Goal: Information Seeking & Learning: Learn about a topic

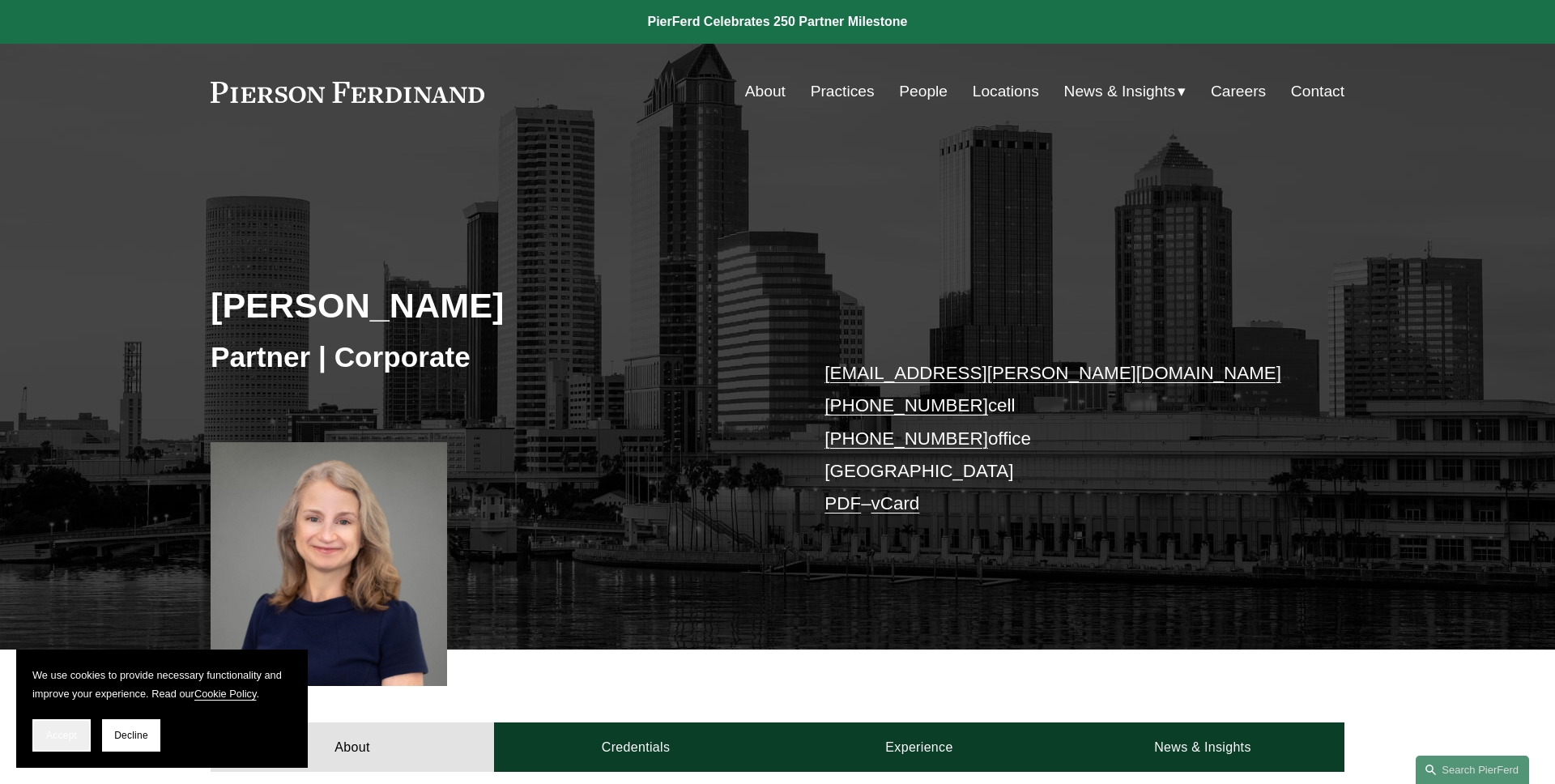
click at [50, 732] on span "Accept" at bounding box center [62, 735] width 30 height 11
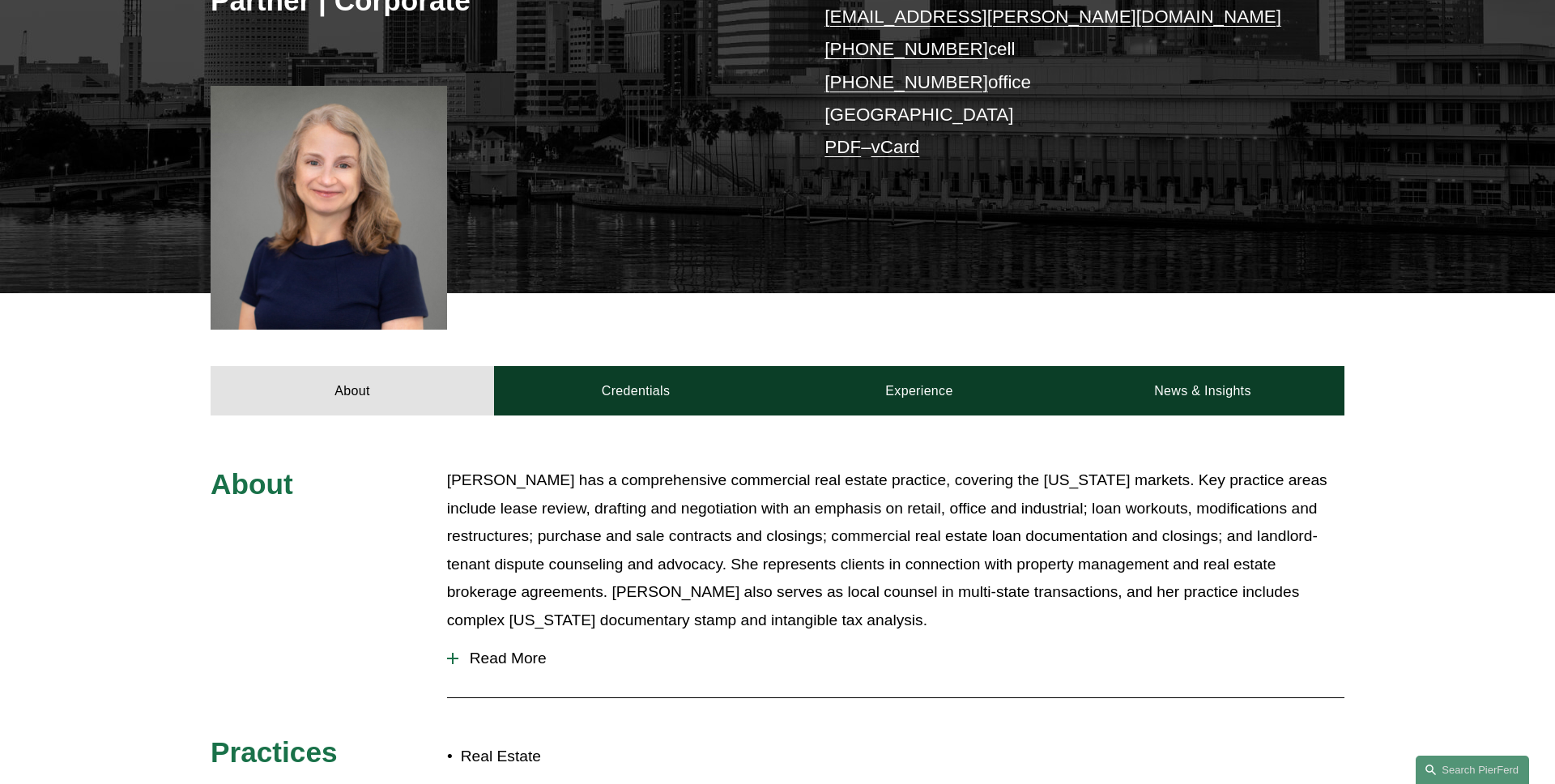
scroll to position [518, 0]
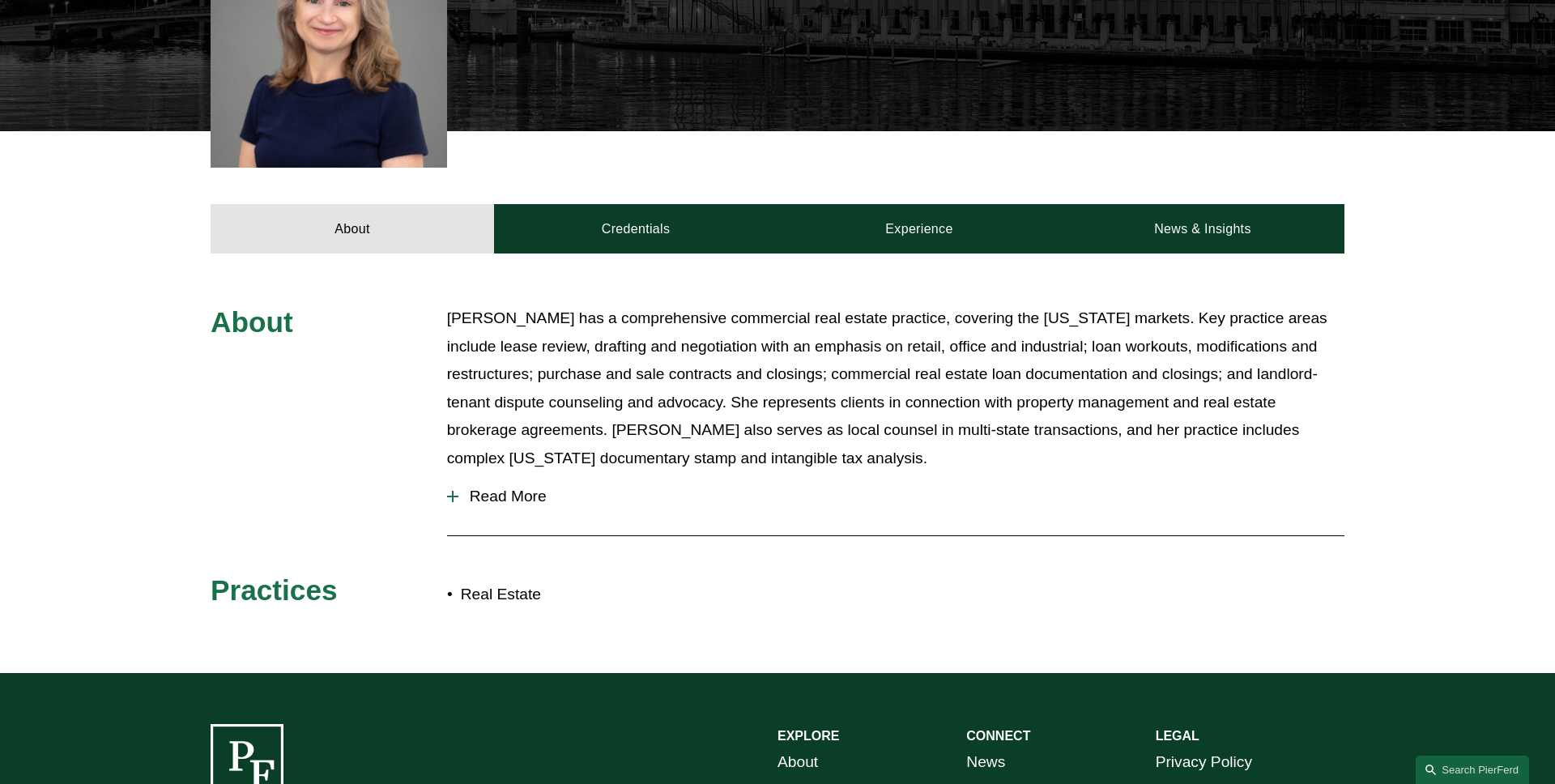
click at [498, 499] on span "Read More" at bounding box center [901, 496] width 886 height 18
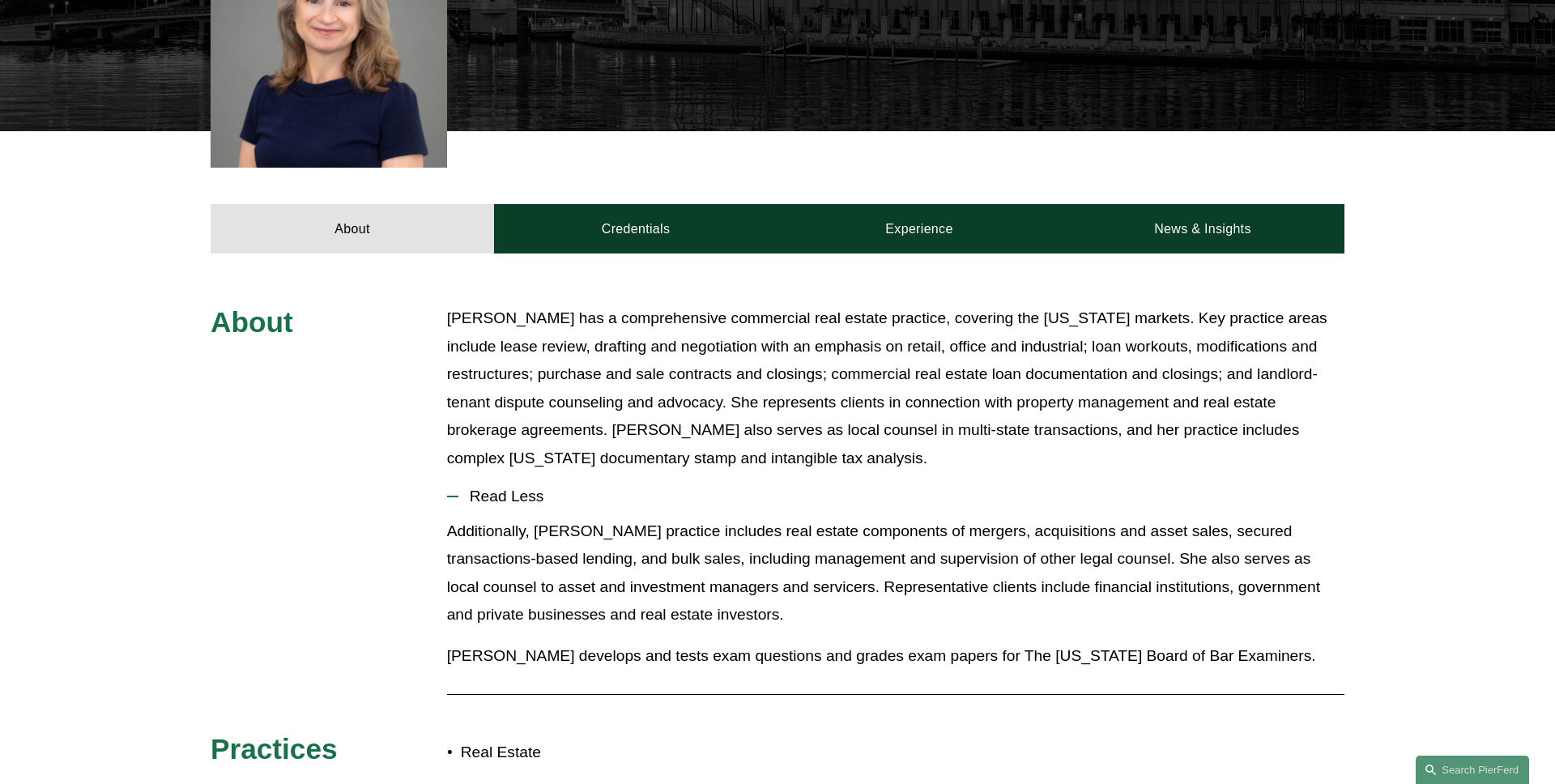
click at [498, 499] on span "Read Less" at bounding box center [901, 496] width 886 height 18
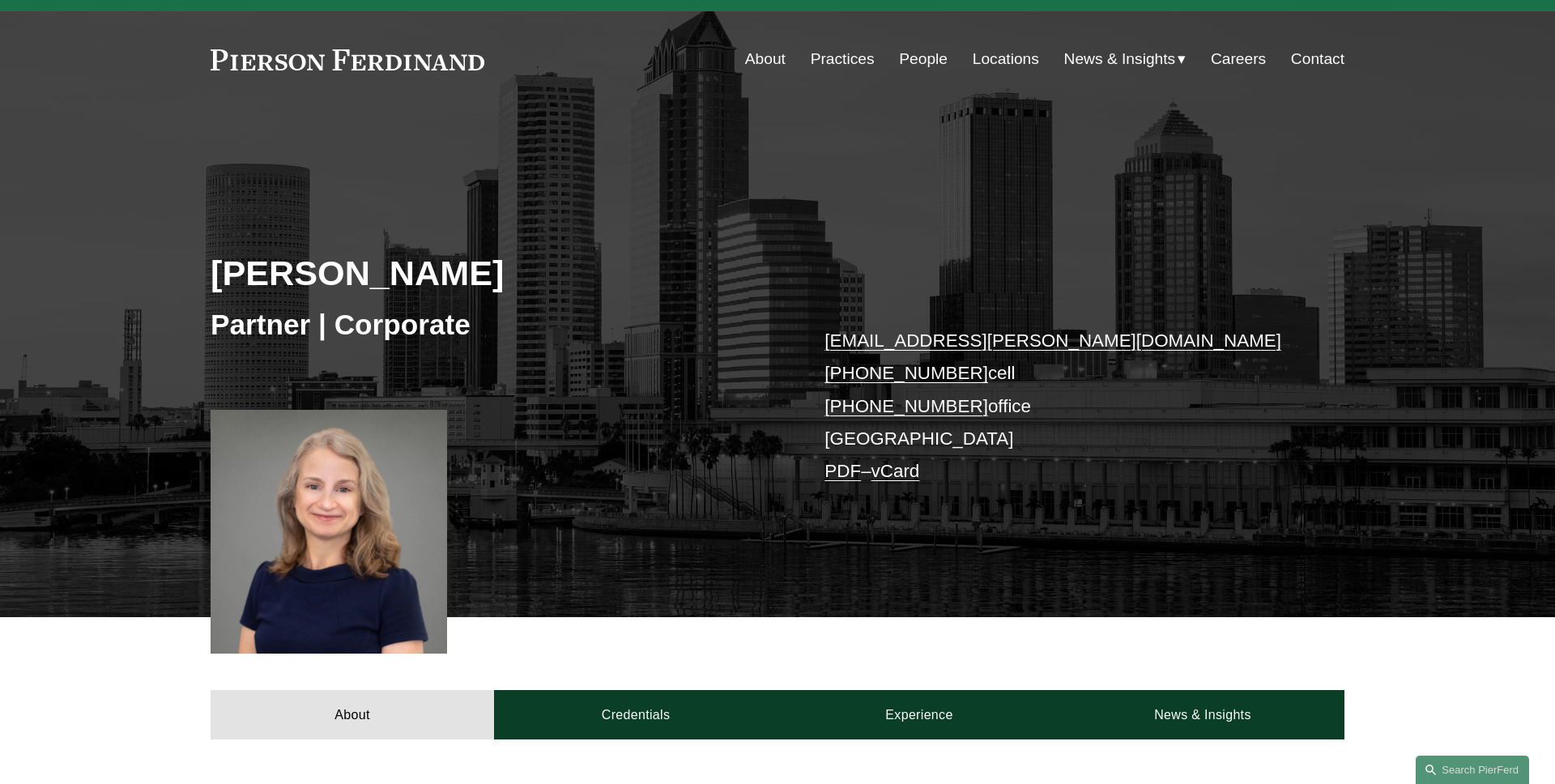
scroll to position [0, 0]
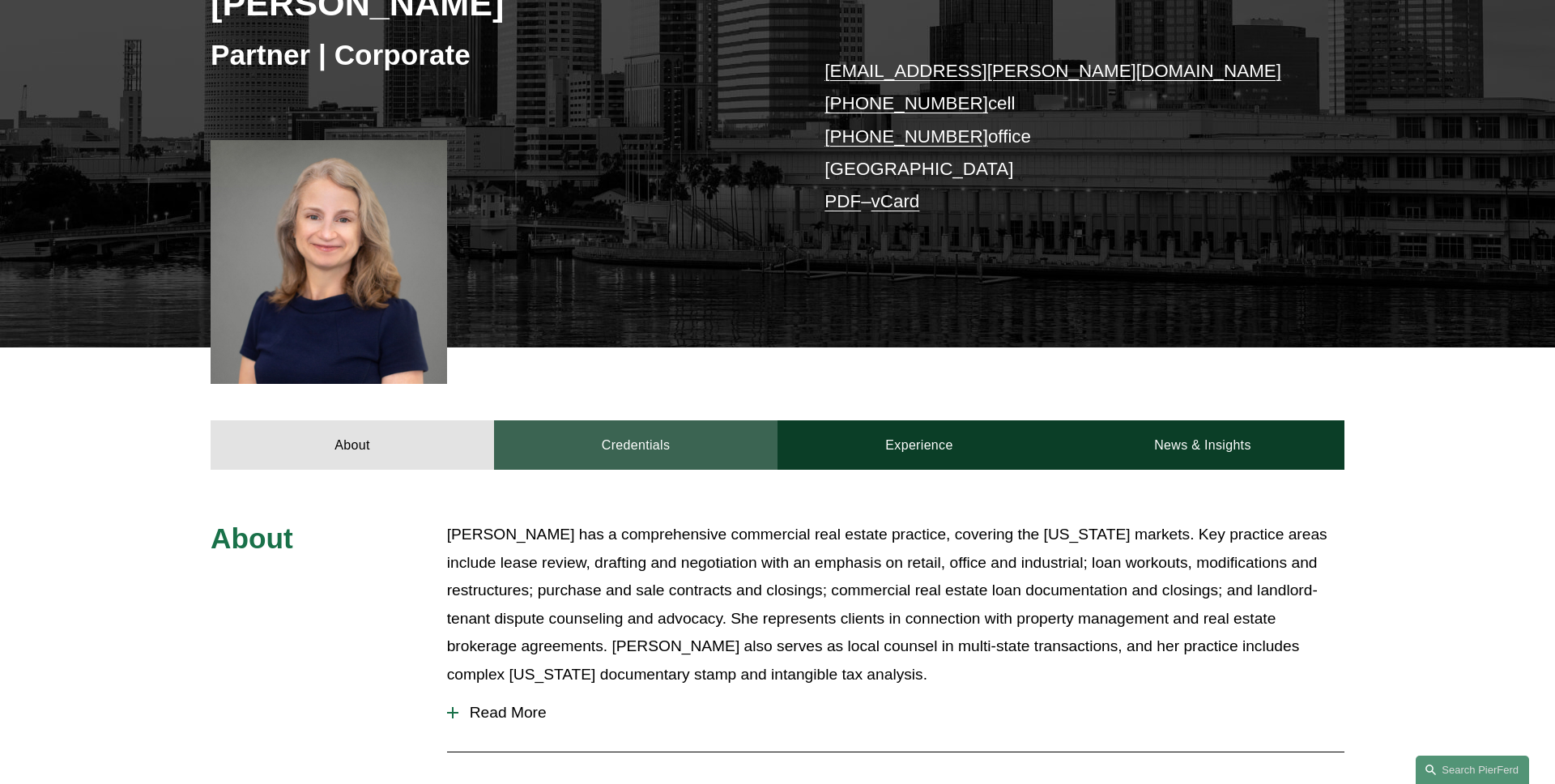
click at [636, 454] on link "Credentials" at bounding box center [635, 444] width 284 height 48
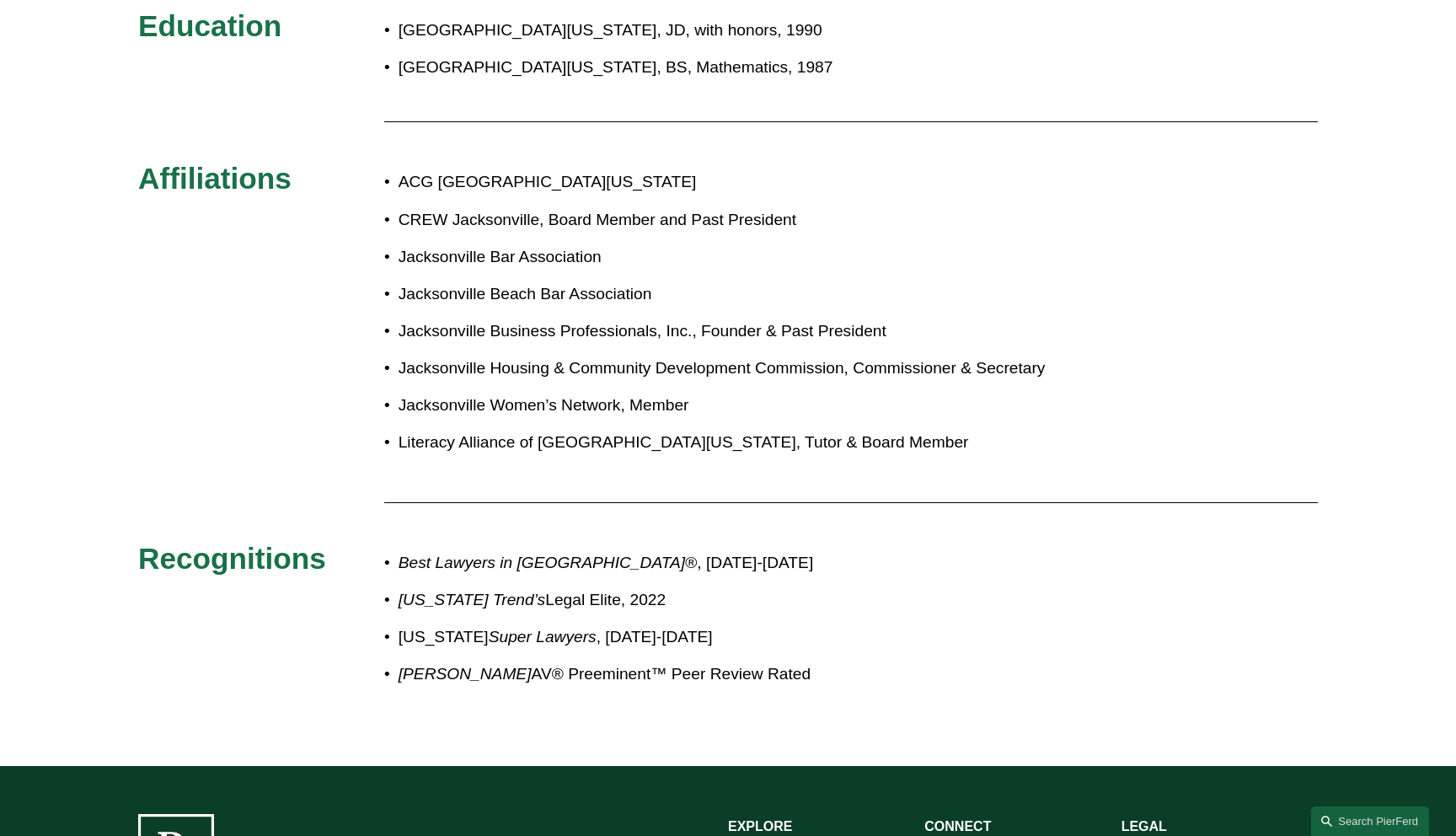
scroll to position [903, 0]
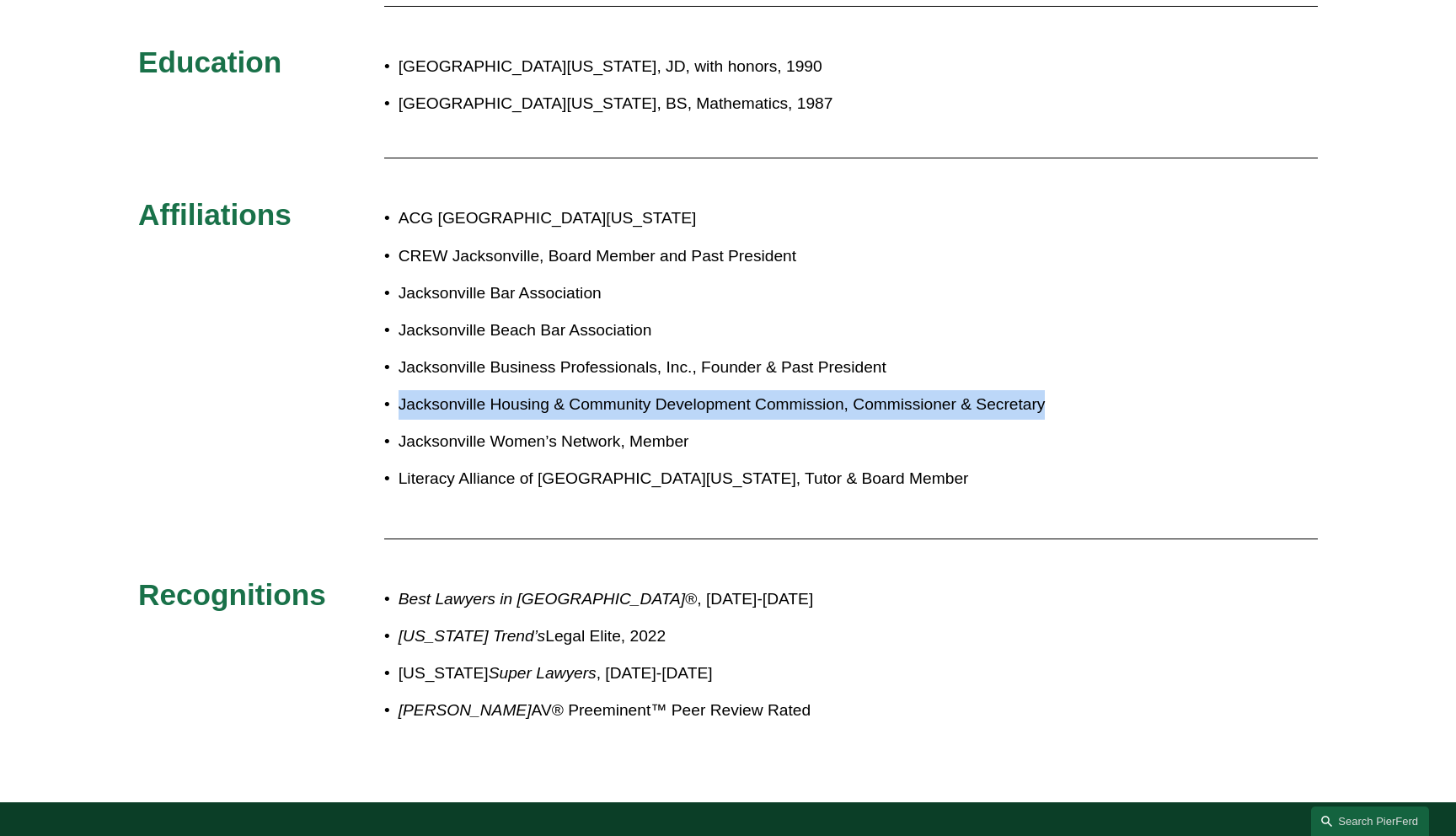
drag, startPoint x: 1069, startPoint y: 407, endPoint x: 334, endPoint y: 403, distance: 735.0
click at [334, 403] on div "Admissions Florida Education University of Florida, JD, with honors, 1990 Unive…" at bounding box center [728, 348] width 1456 height 811
copy p "Jacksonville Housing & Community Development Commission, Commissioner & Secreta…"
click at [290, 383] on div "Admissions Florida Education University of Florida, JD, with honors, 1990 Unive…" at bounding box center [728, 348] width 1456 height 811
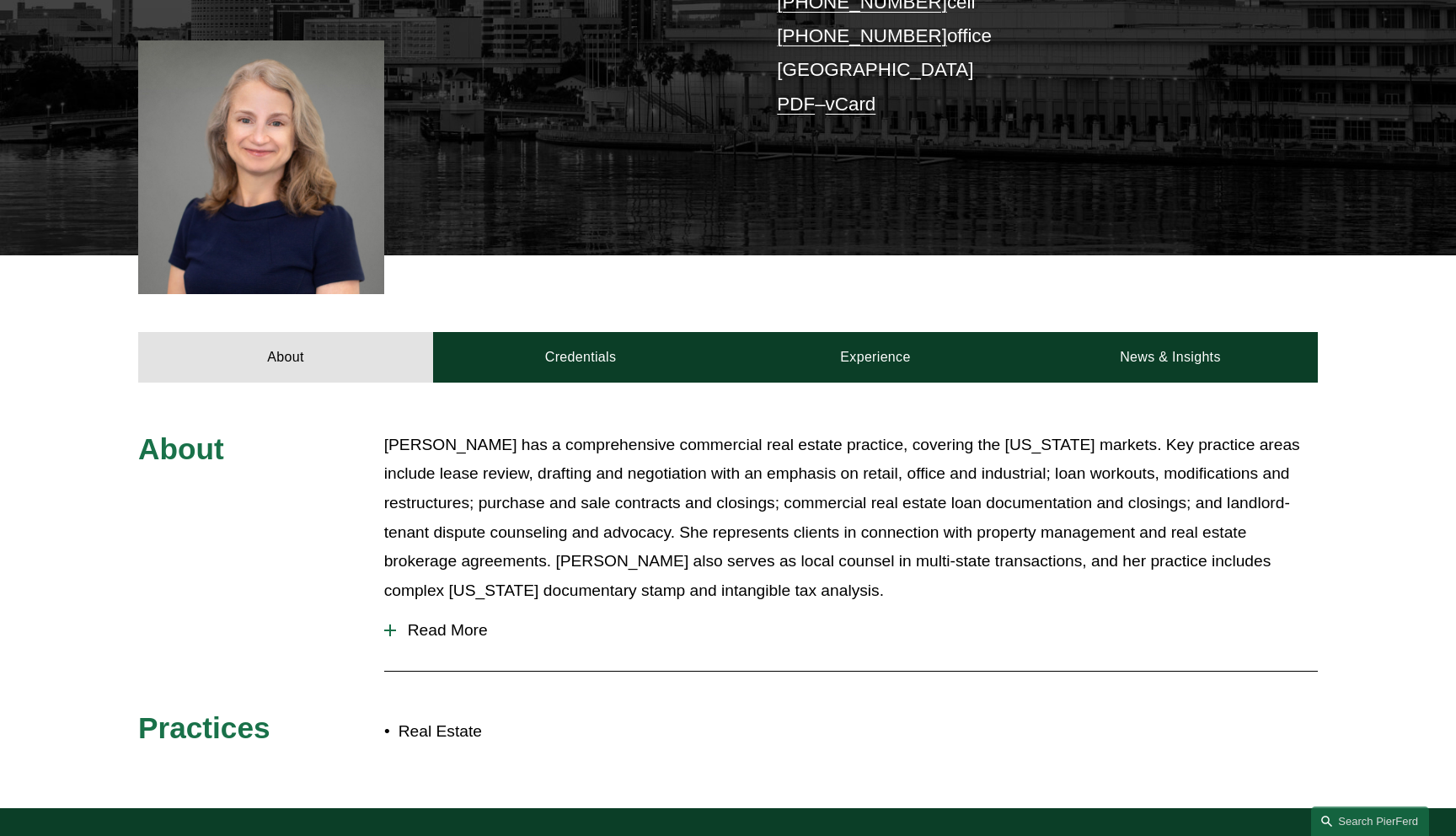
scroll to position [287, 0]
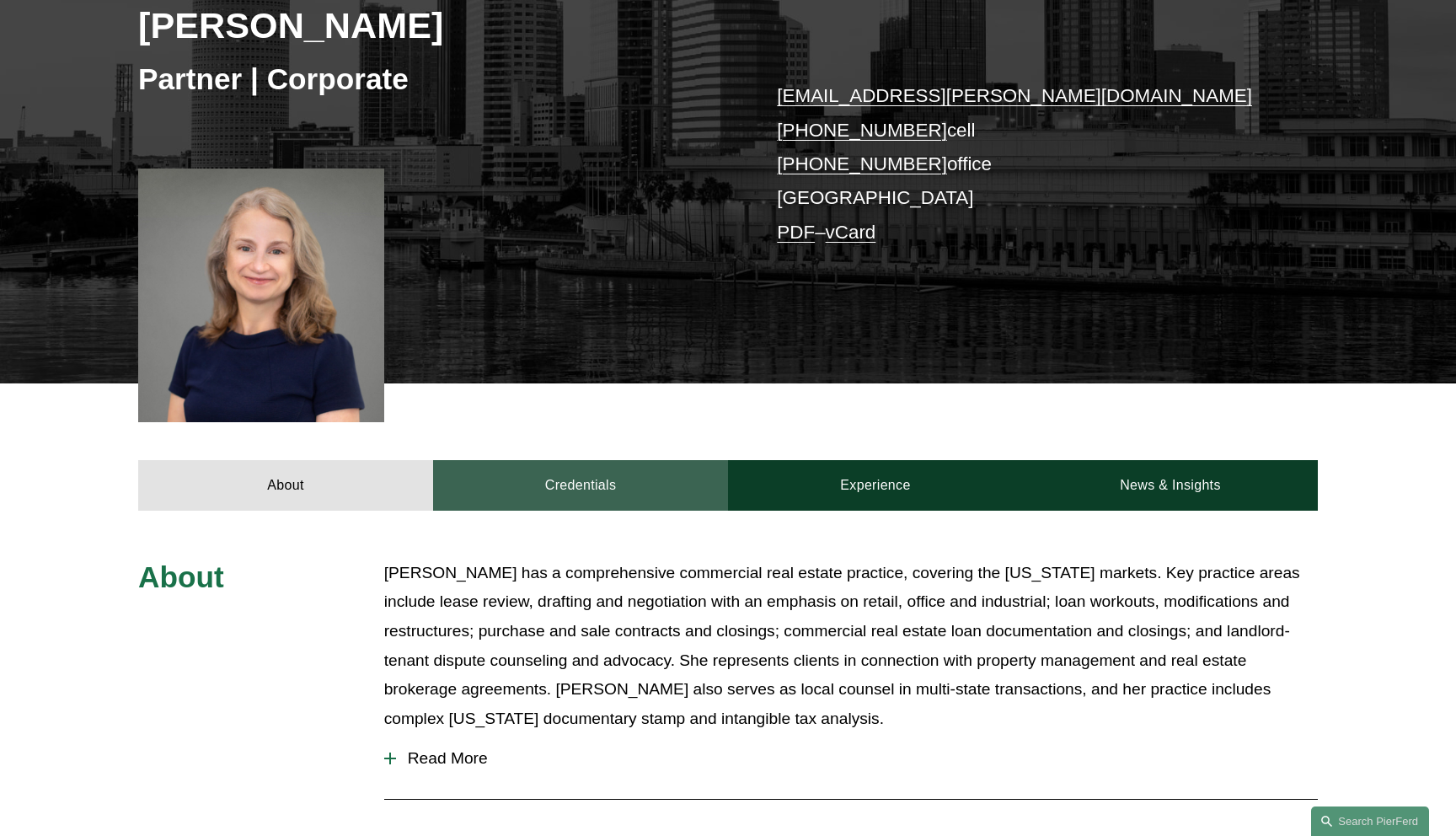
click at [568, 485] on link "Credentials" at bounding box center [581, 485] width 295 height 50
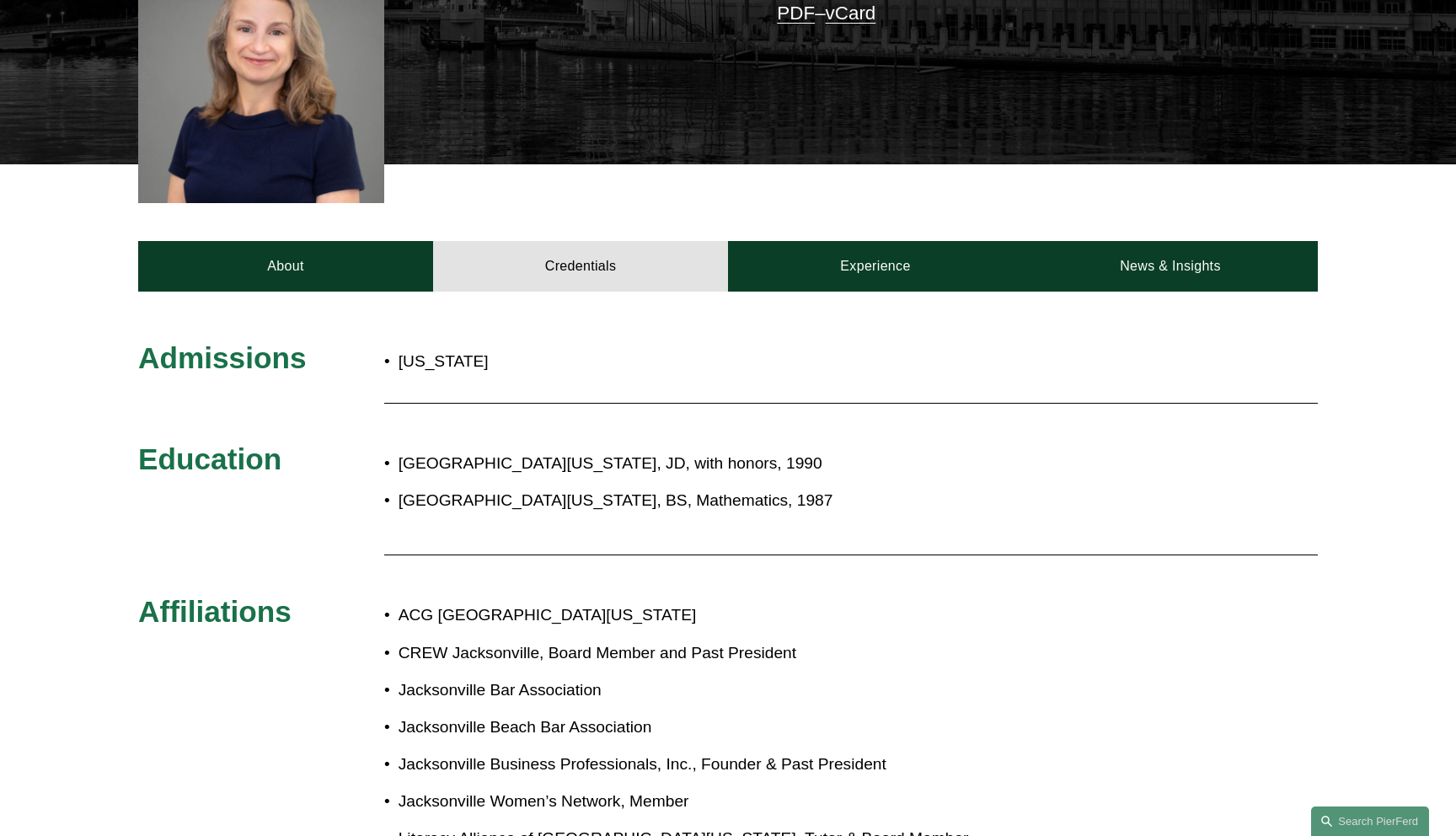
scroll to position [484, 0]
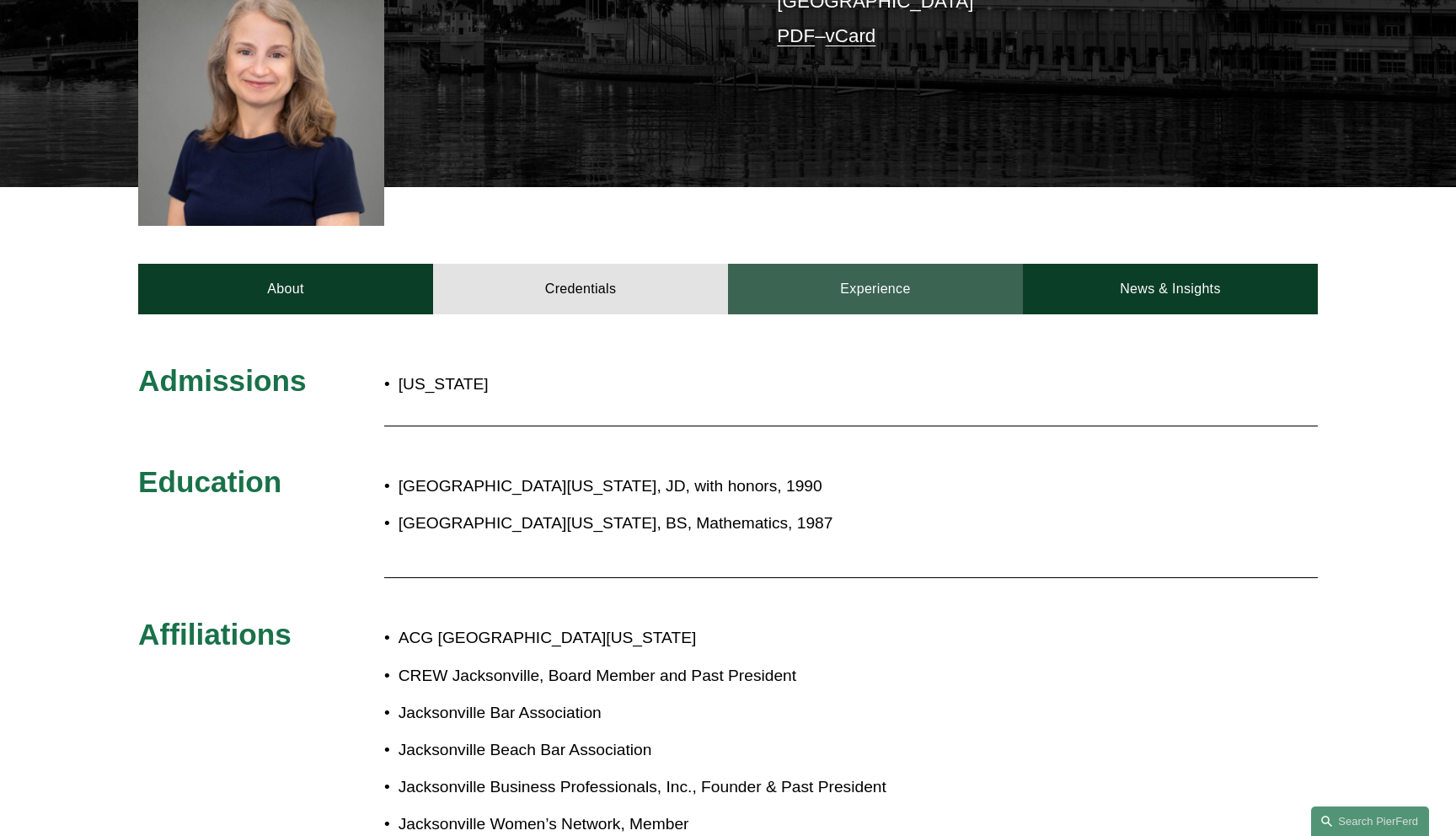
click at [894, 298] on link "Experience" at bounding box center [875, 288] width 295 height 50
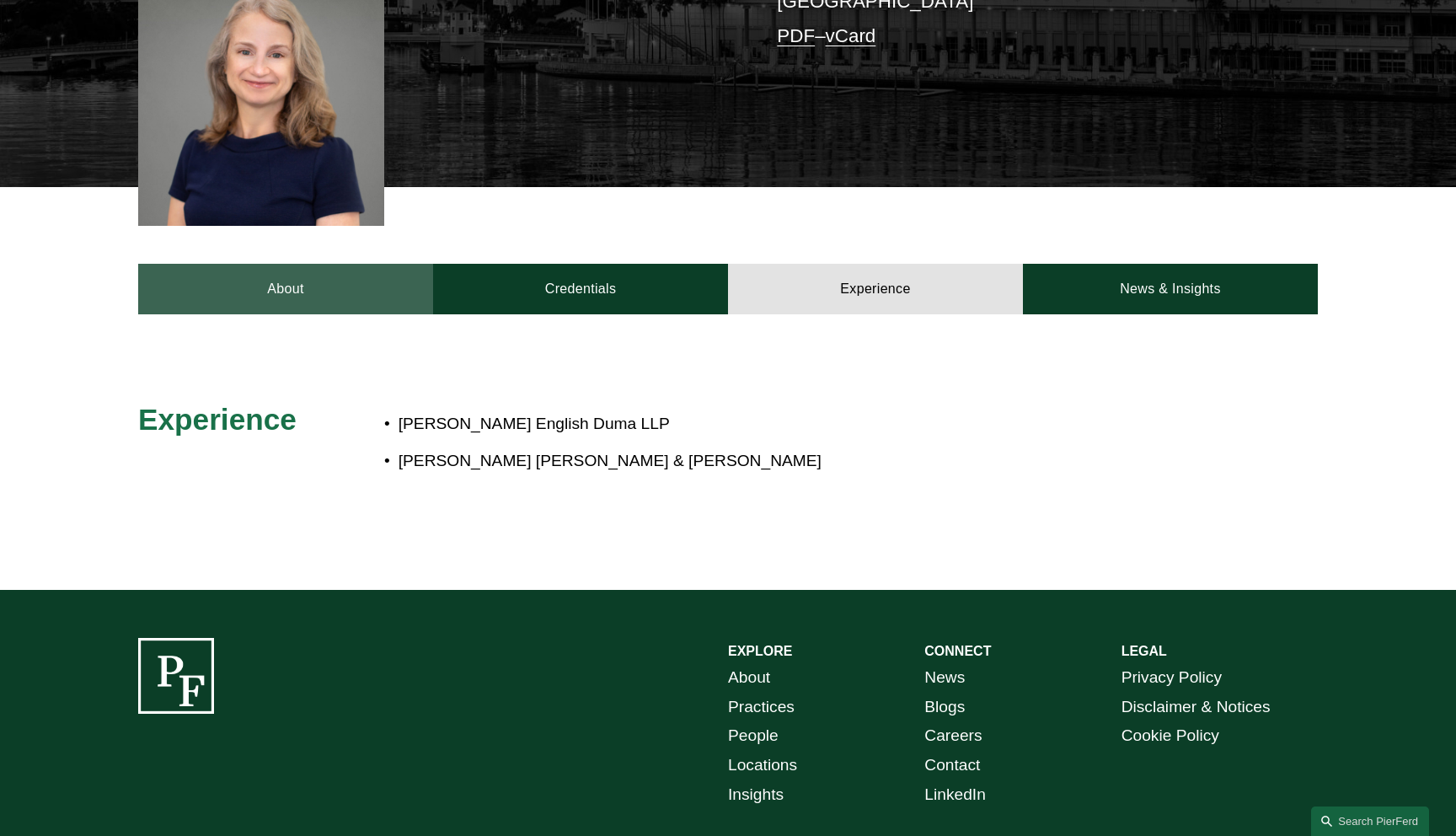
click at [345, 291] on link "About" at bounding box center [286, 288] width 295 height 50
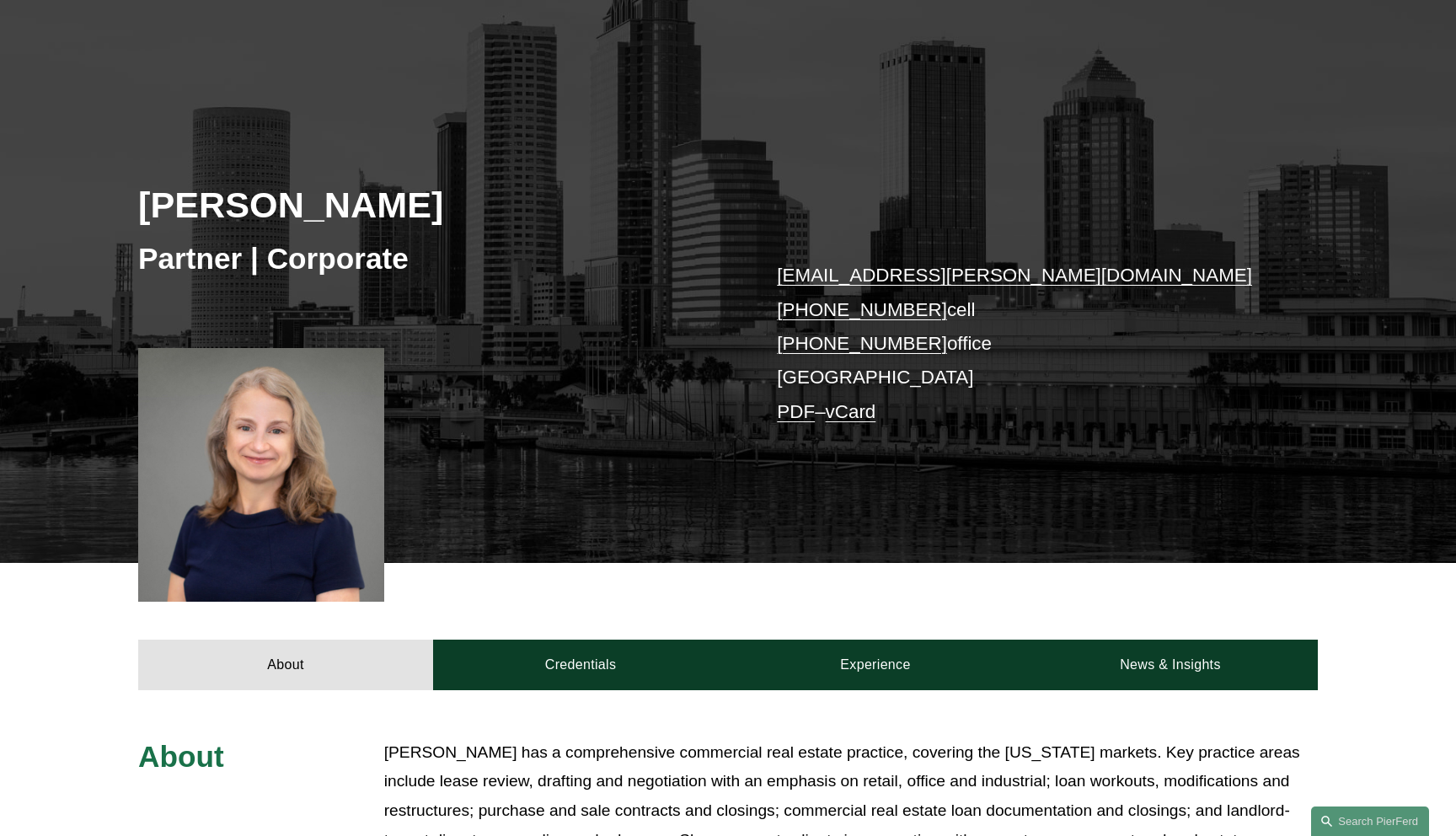
scroll to position [0, 0]
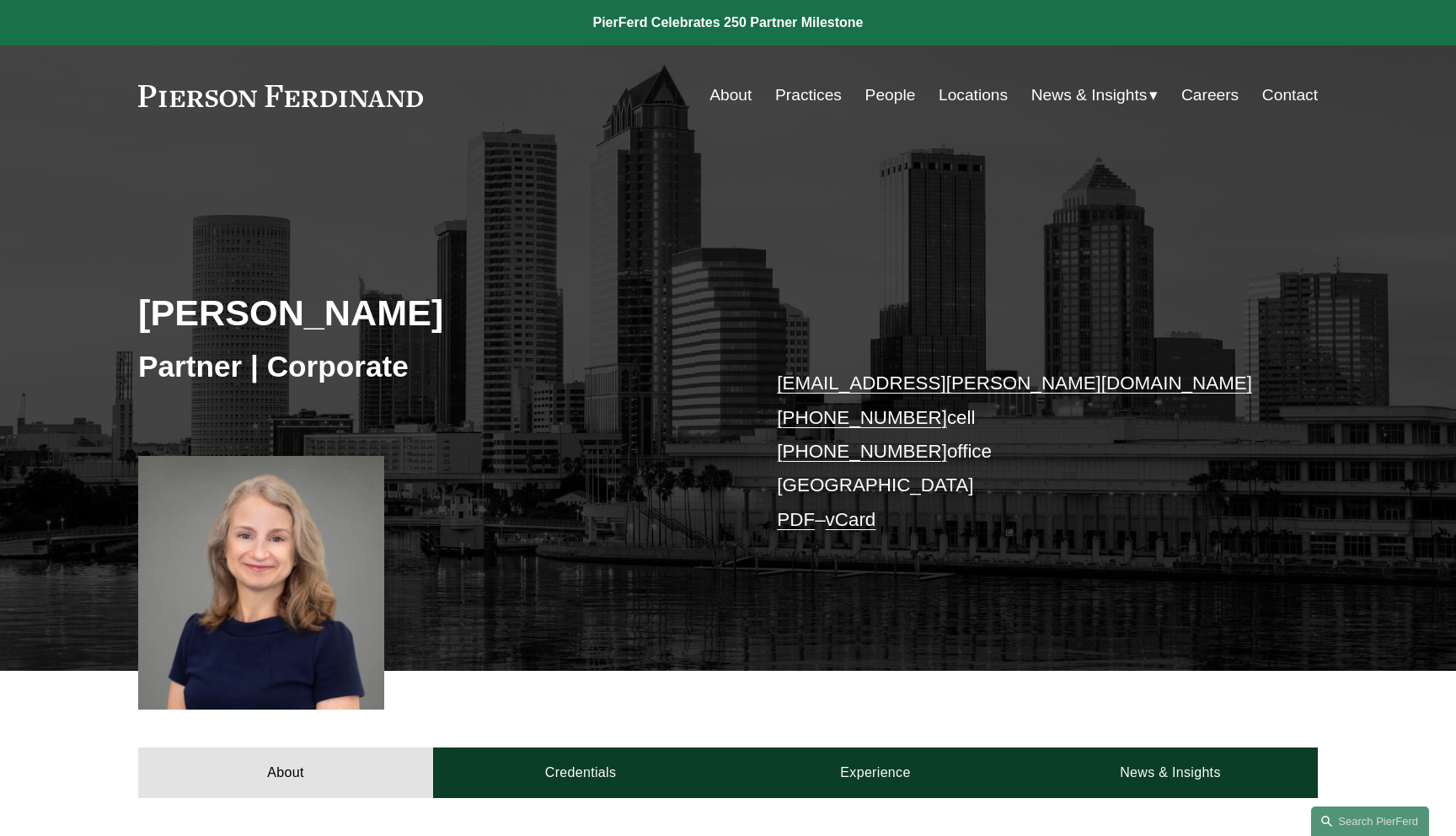
click at [892, 92] on link "People" at bounding box center [890, 95] width 50 height 32
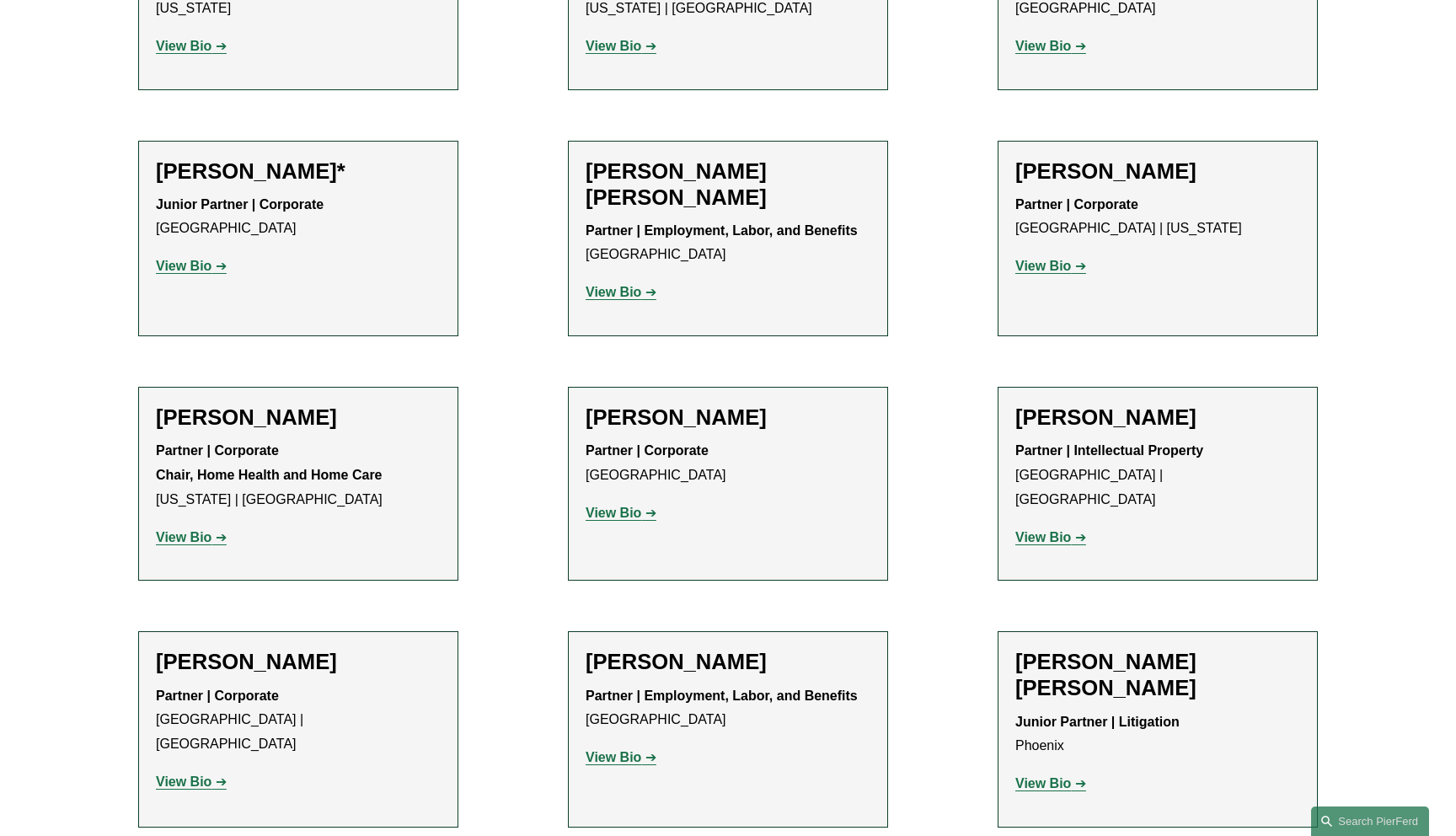
scroll to position [1105, 0]
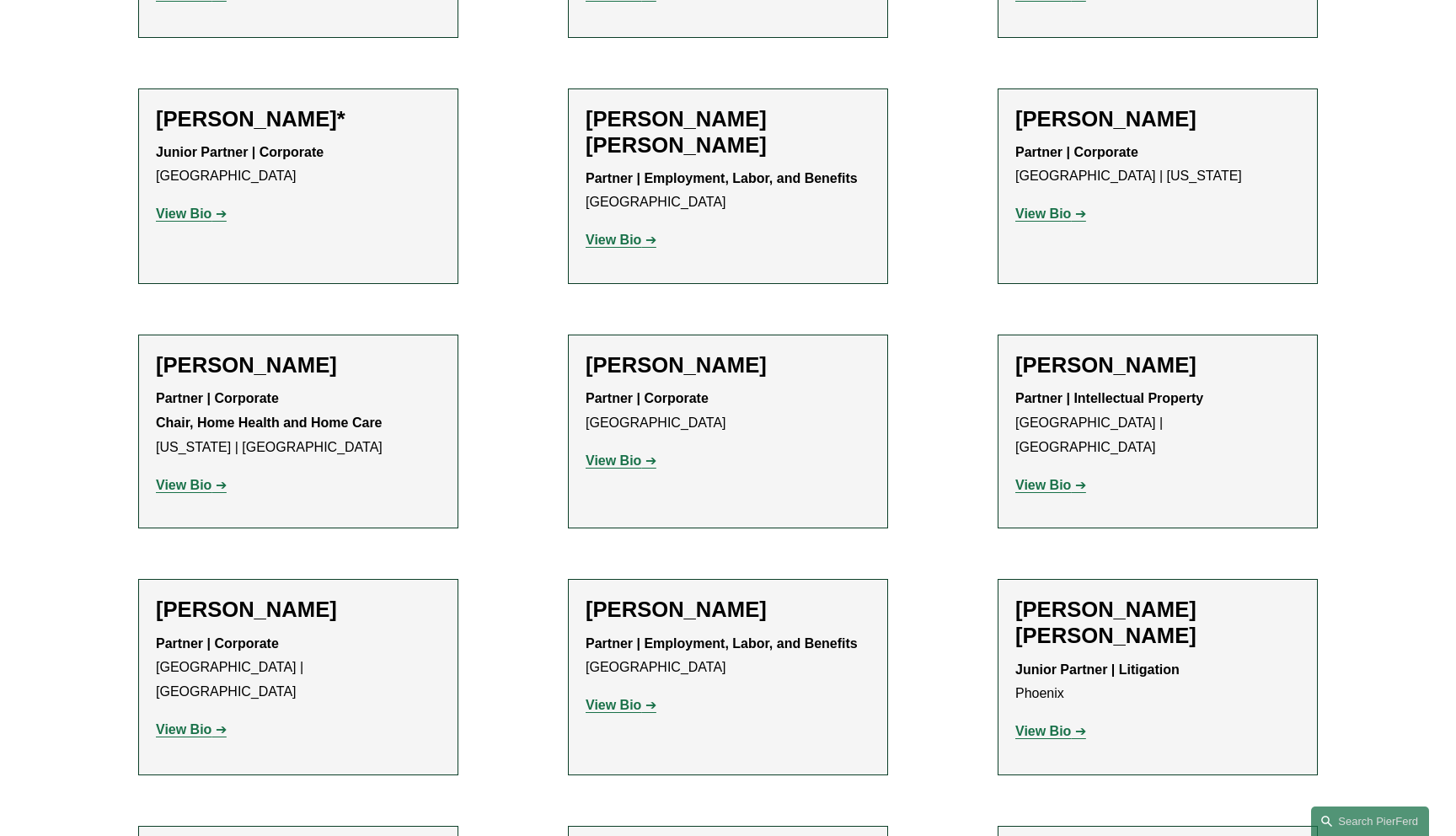
click at [647, 458] on link "View Bio" at bounding box center [621, 460] width 71 height 14
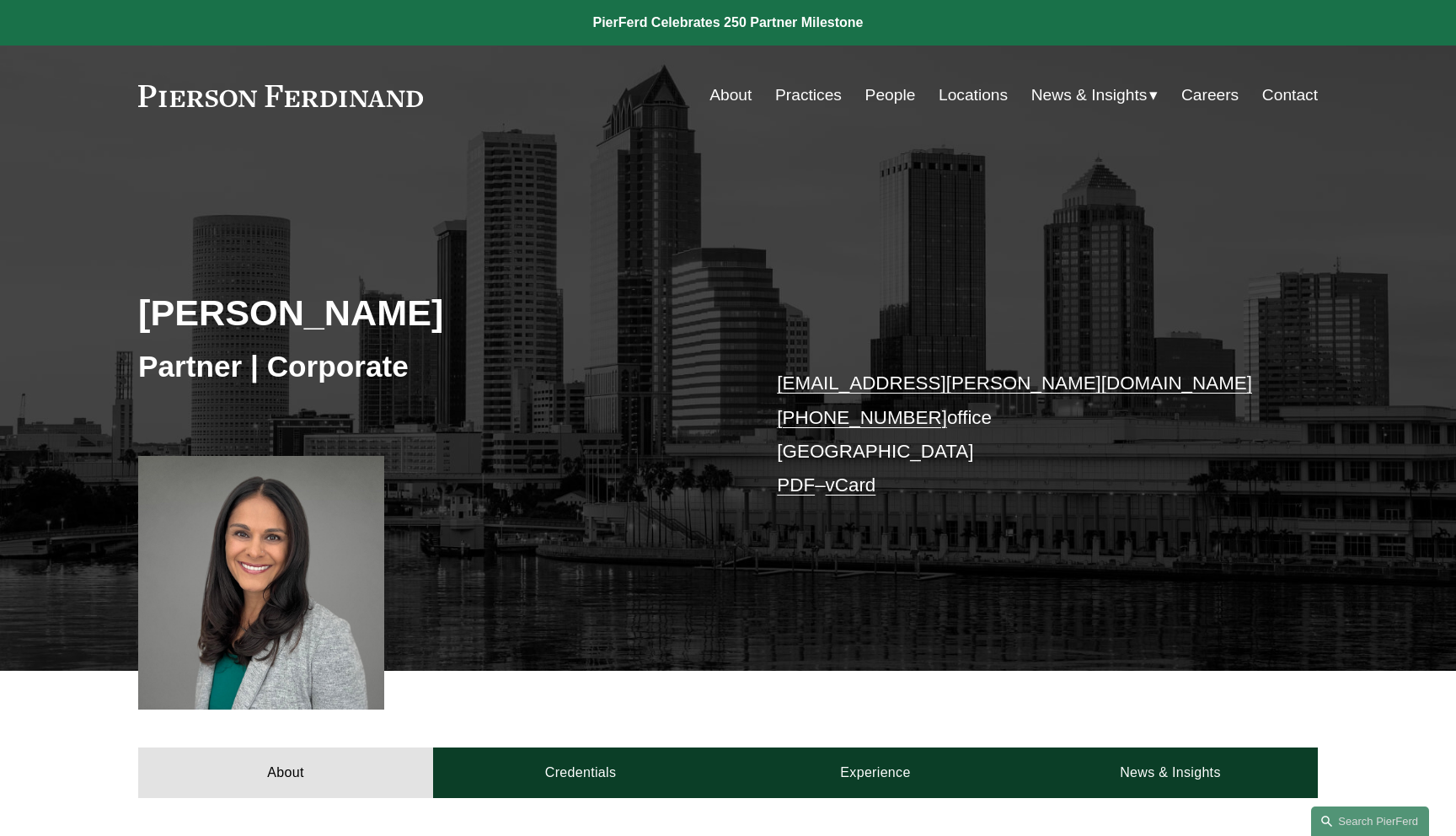
click at [715, 211] on div "Radha V. Bachman Partner | Corporate radha.bachman@pierferd.com +1.813.200.6114…" at bounding box center [728, 430] width 1456 height 482
